Goal: Information Seeking & Learning: Learn about a topic

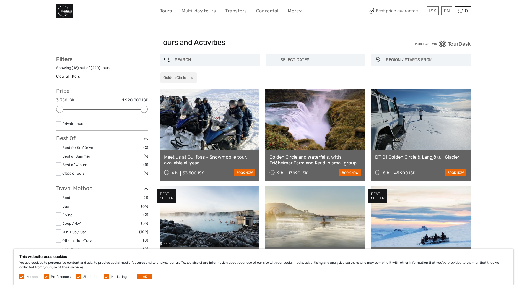
select select
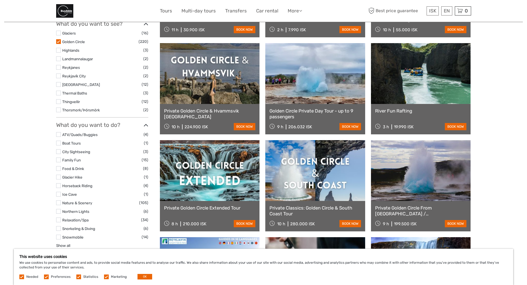
scroll to position [210, 0]
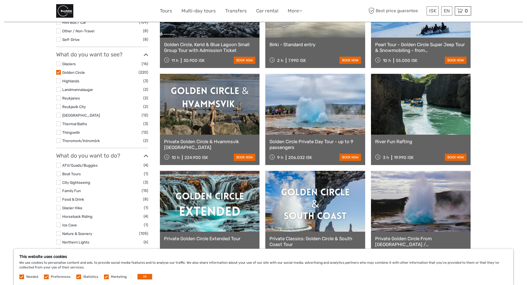
click at [59, 106] on label at bounding box center [58, 106] width 5 height 5
click at [0, 0] on input "checkbox" at bounding box center [0, 0] width 0 height 0
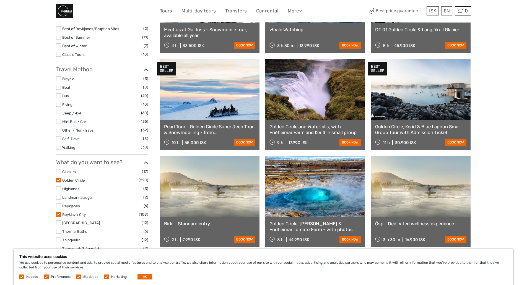
scroll to position [128, 0]
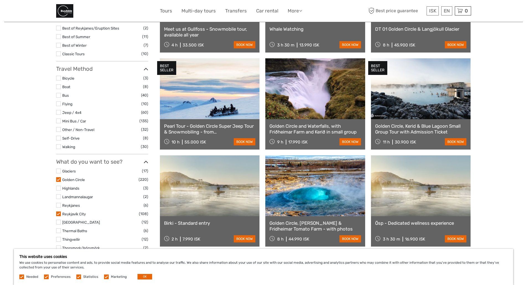
click at [59, 220] on li "[GEOGRAPHIC_DATA] (12)" at bounding box center [102, 222] width 92 height 6
click at [58, 221] on label at bounding box center [58, 222] width 5 height 5
click at [0, 0] on input "checkbox" at bounding box center [0, 0] width 0 height 0
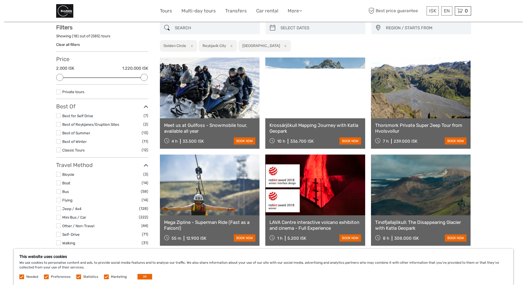
scroll to position [32, 0]
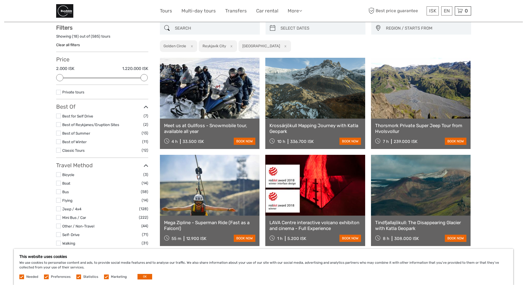
click at [59, 142] on label at bounding box center [58, 141] width 5 height 5
click at [0, 0] on input "checkbox" at bounding box center [0, 0] width 0 height 0
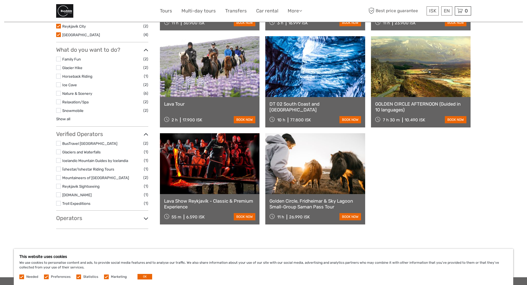
scroll to position [248, 0]
